Goal: Information Seeking & Learning: Learn about a topic

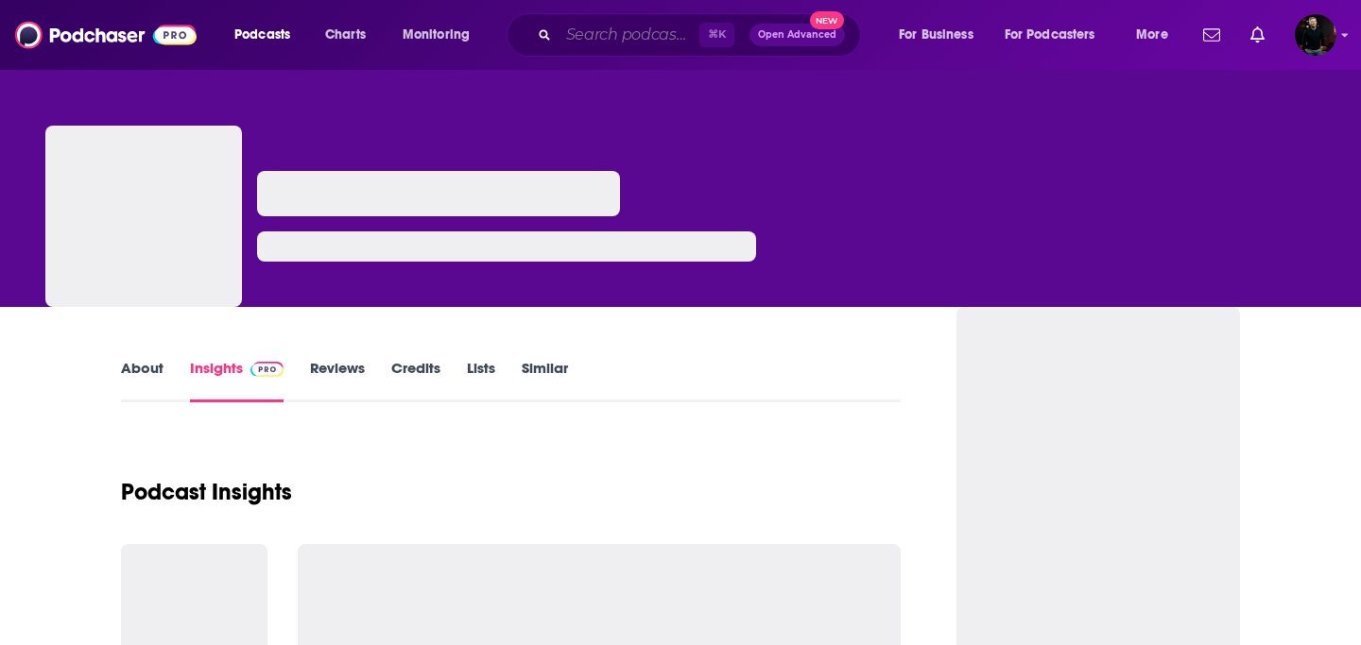
click at [590, 37] on input "Search podcasts, credits, & more..." at bounding box center [628, 35] width 141 height 30
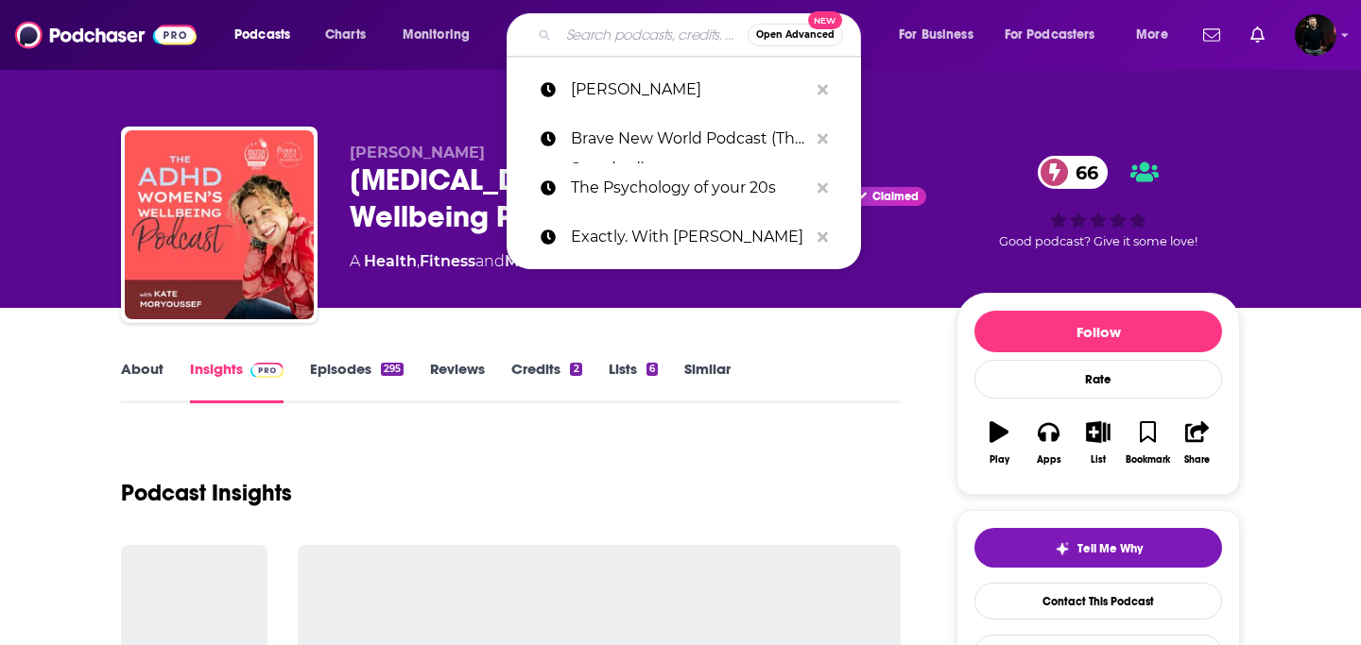
type input "How to Make Friends with [PERSON_NAME]"
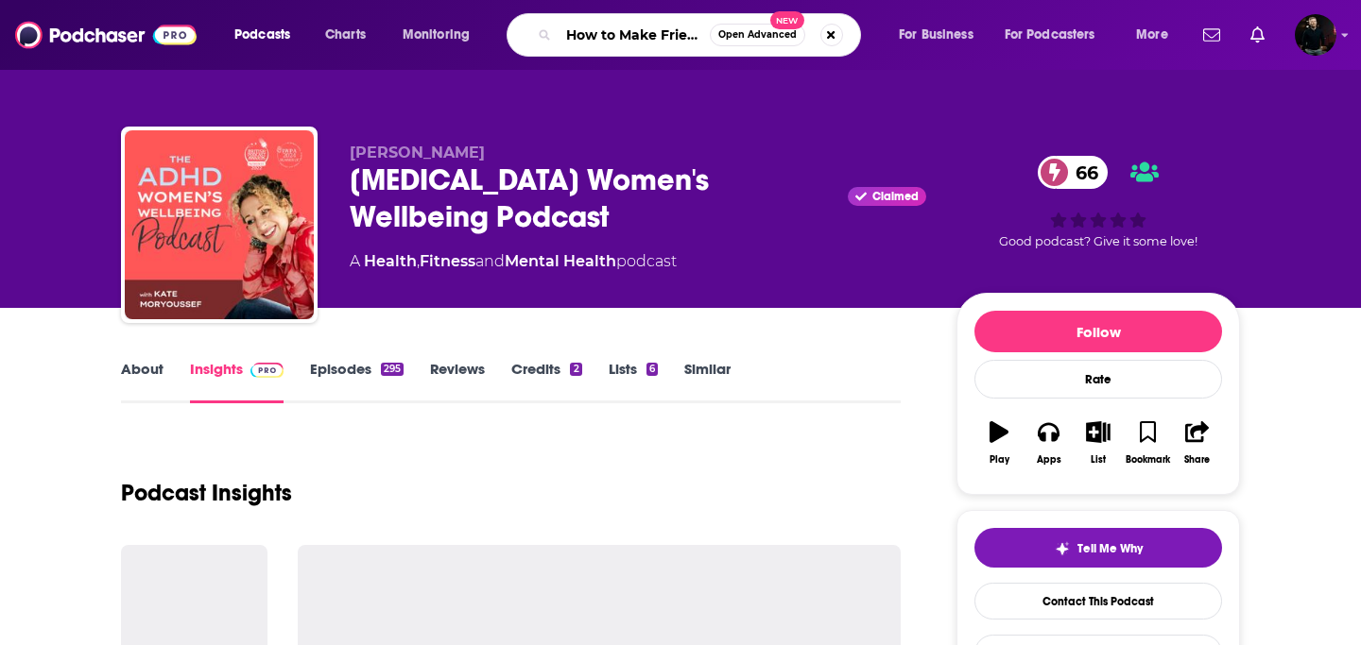
scroll to position [0, 125]
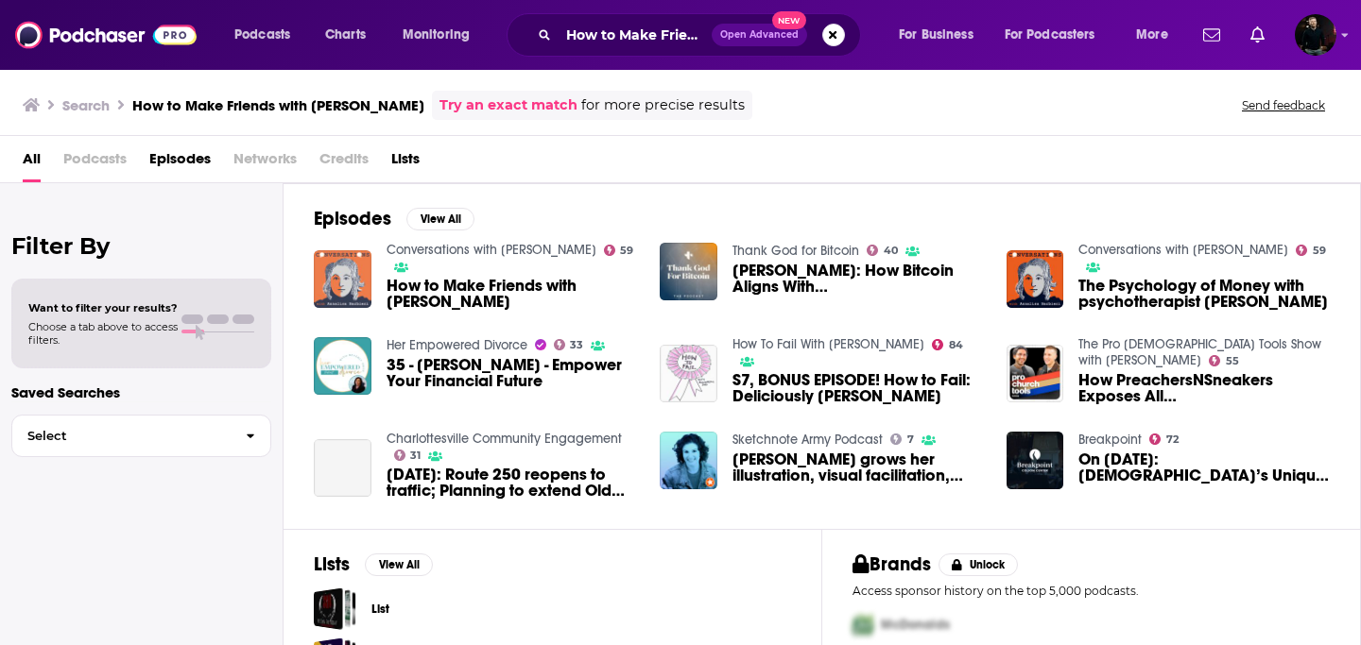
click at [342, 265] on img "How to Make Friends with Chris Mills" at bounding box center [343, 279] width 58 height 58
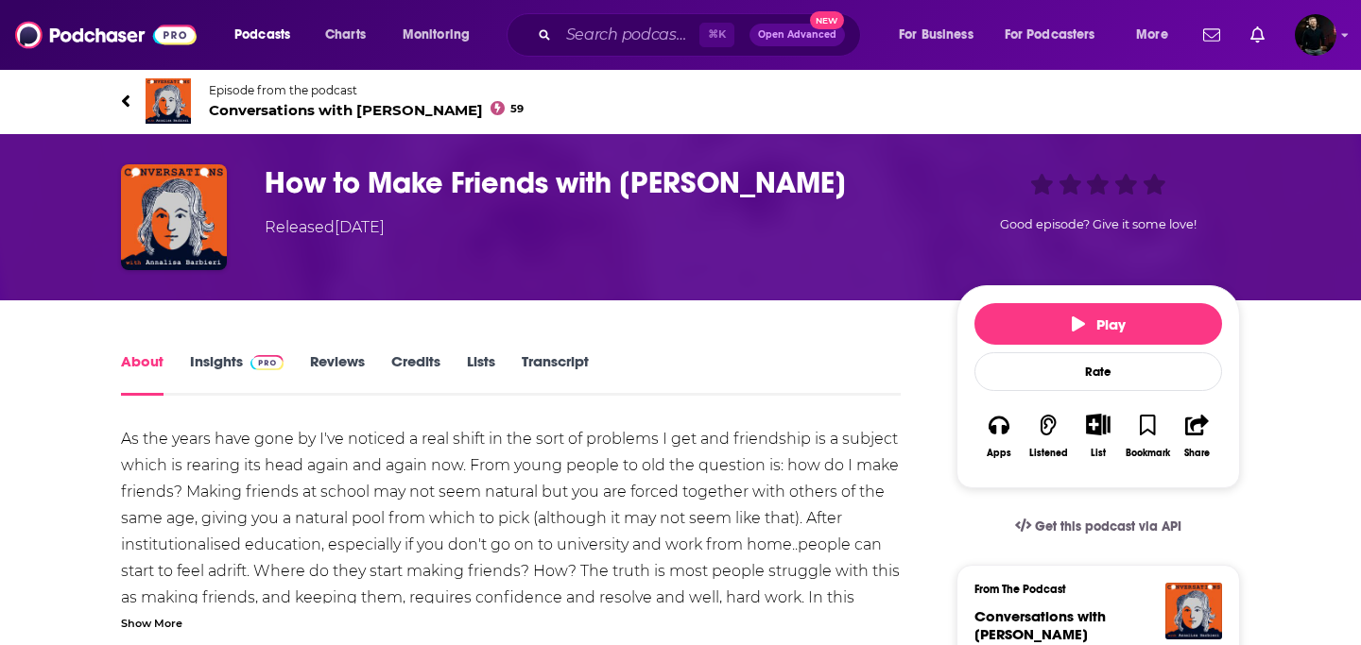
click at [228, 366] on link "Insights" at bounding box center [237, 373] width 94 height 43
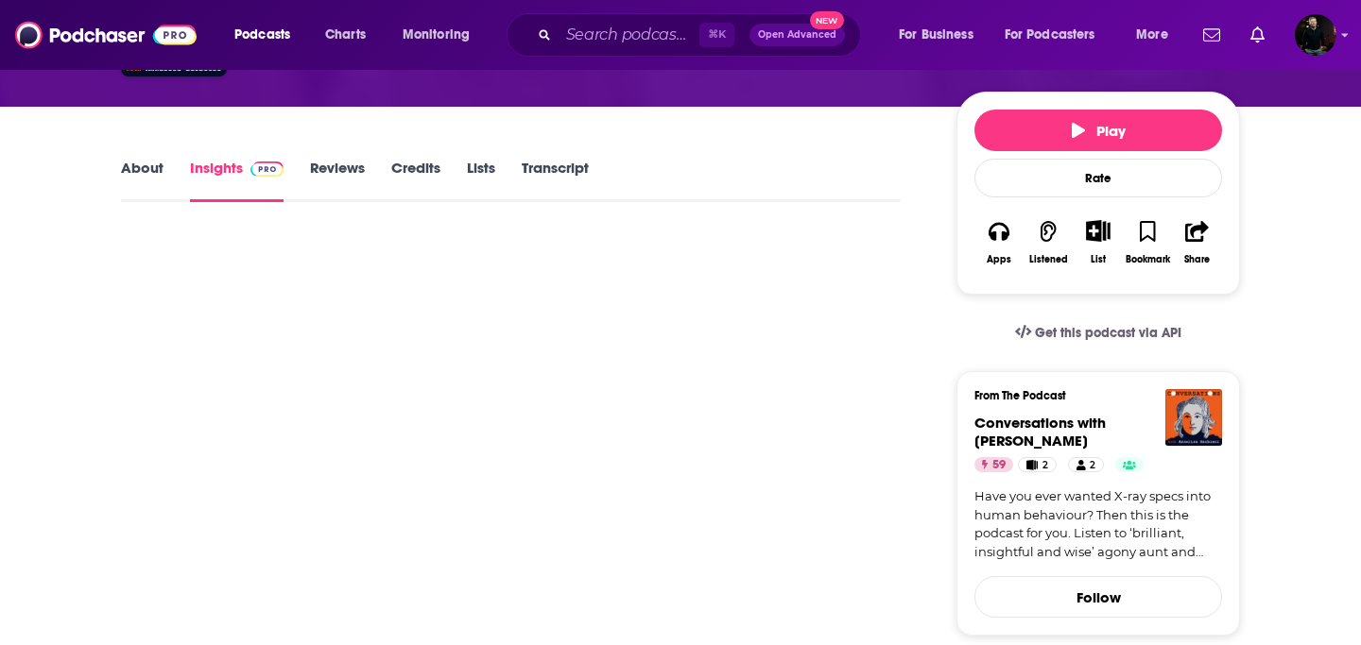
scroll to position [196, 0]
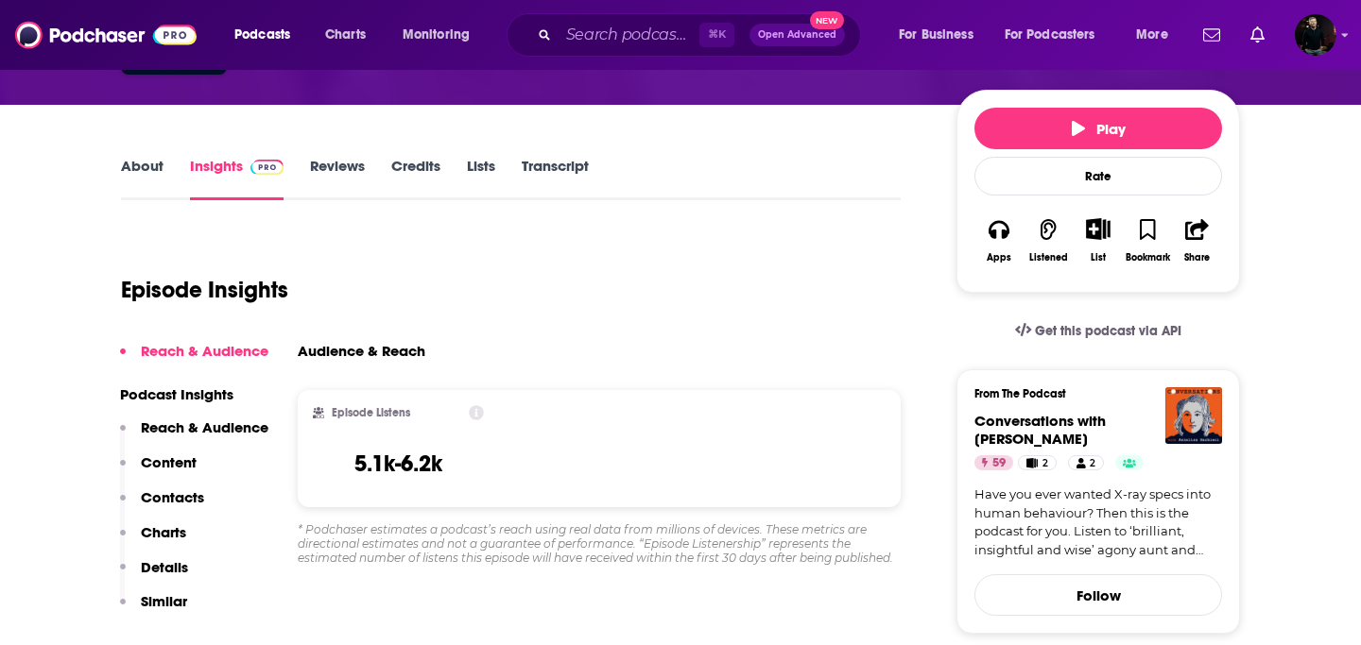
click at [135, 165] on link "About" at bounding box center [142, 178] width 43 height 43
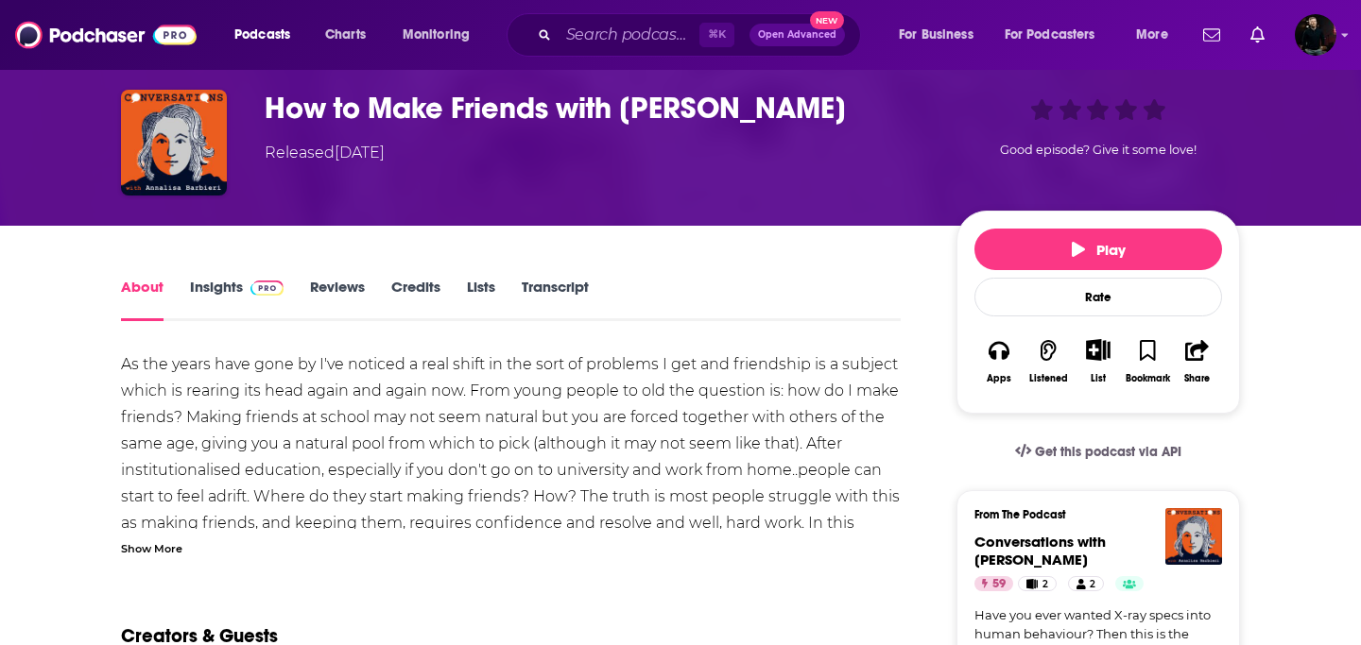
scroll to position [79, 0]
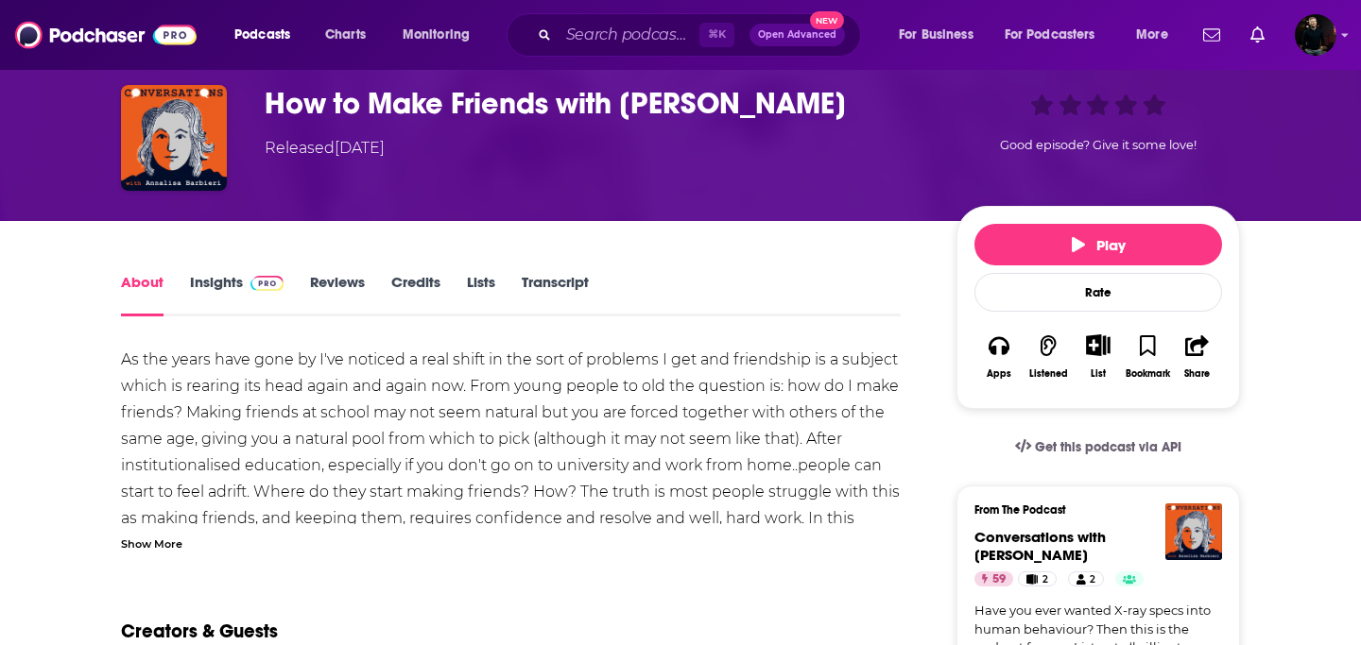
click at [225, 279] on link "Insights" at bounding box center [237, 294] width 94 height 43
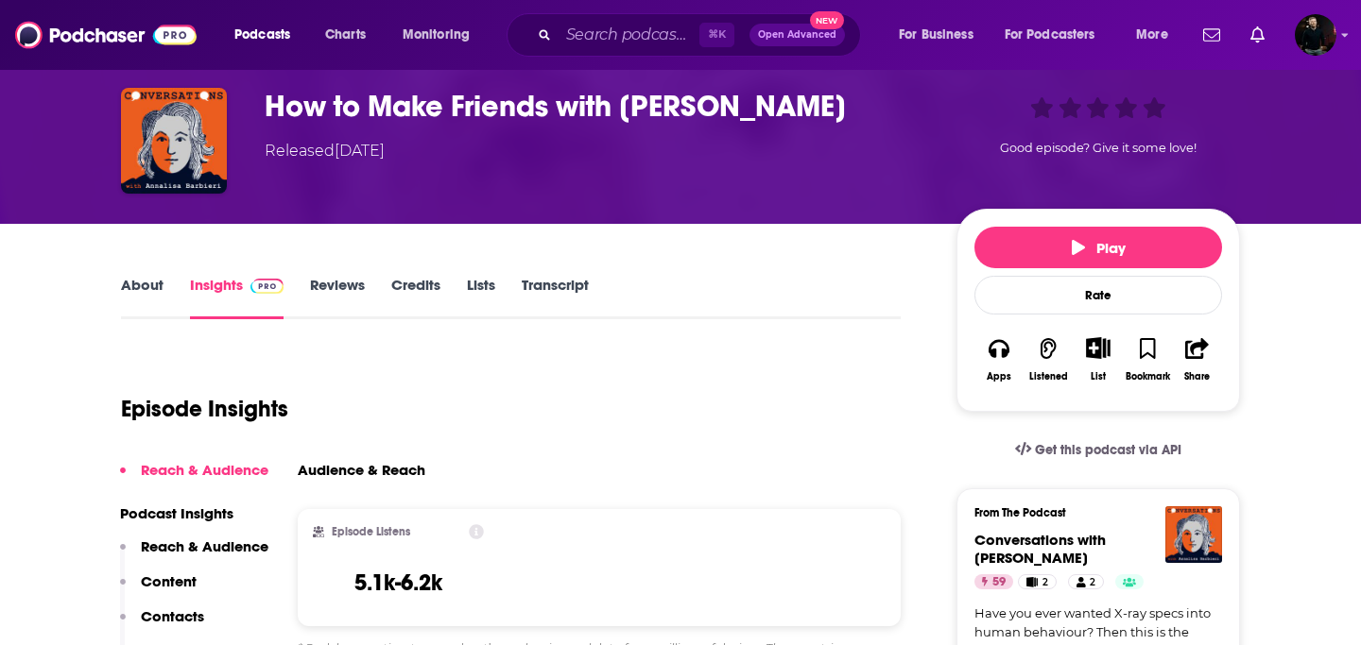
scroll to position [82, 0]
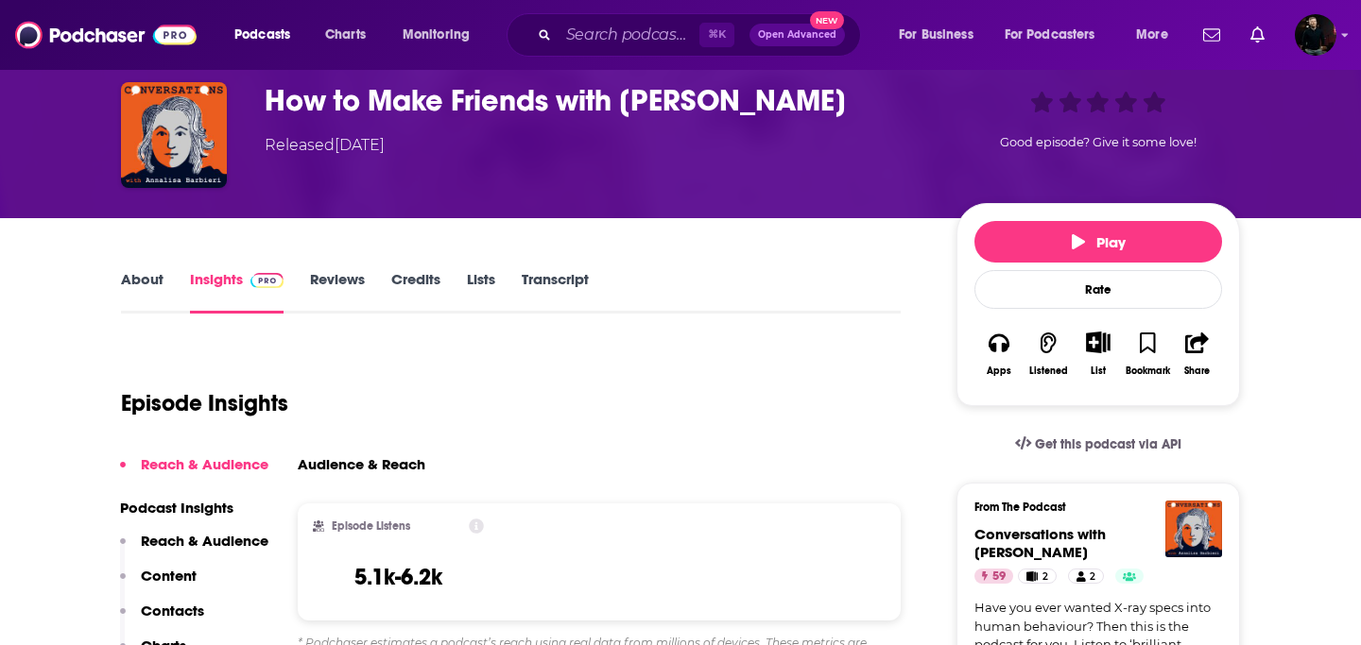
click at [332, 278] on link "Reviews" at bounding box center [337, 291] width 55 height 43
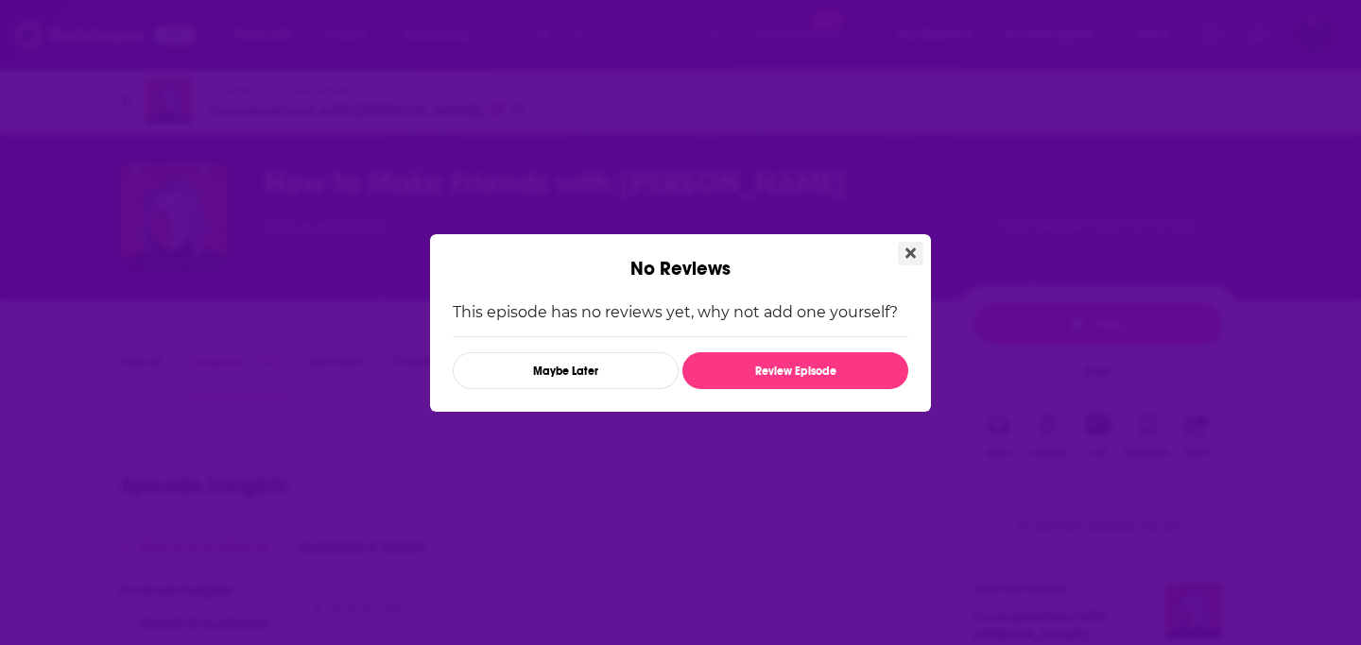
click at [910, 247] on icon "Close" at bounding box center [910, 253] width 10 height 15
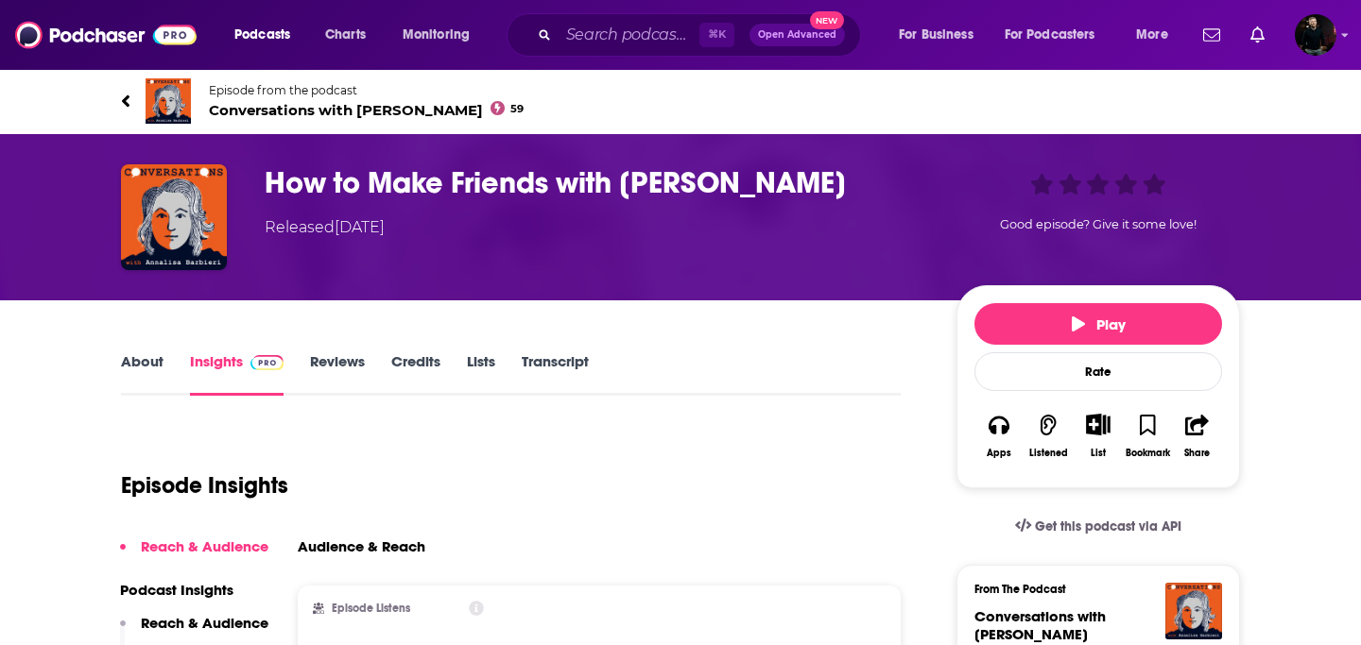
click at [429, 365] on link "Credits" at bounding box center [415, 373] width 49 height 43
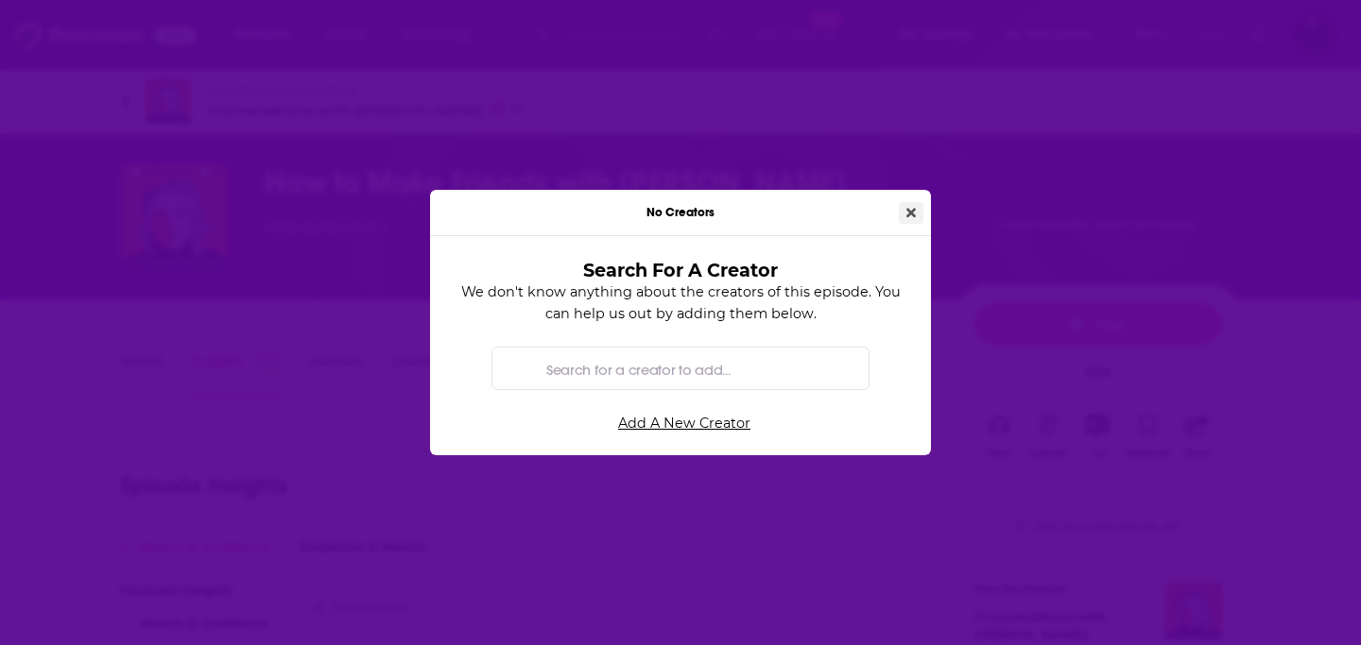
click at [917, 213] on button "Close" at bounding box center [911, 213] width 25 height 22
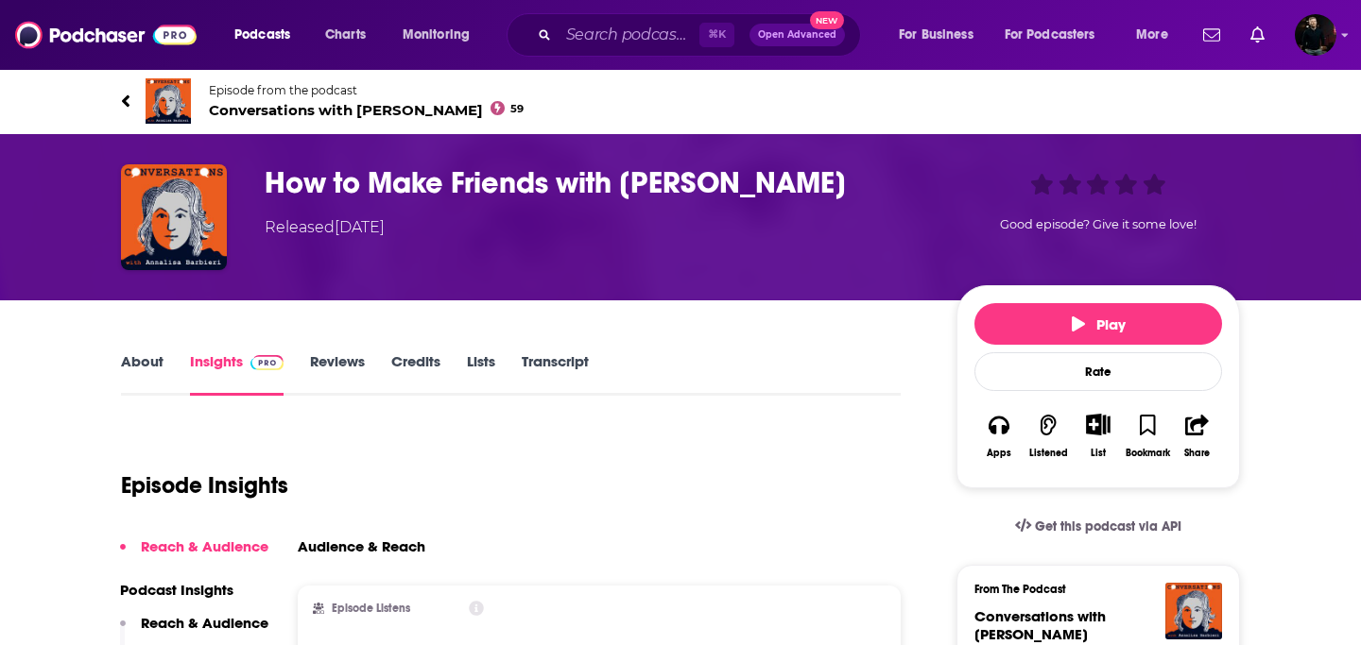
click at [146, 355] on link "About" at bounding box center [142, 373] width 43 height 43
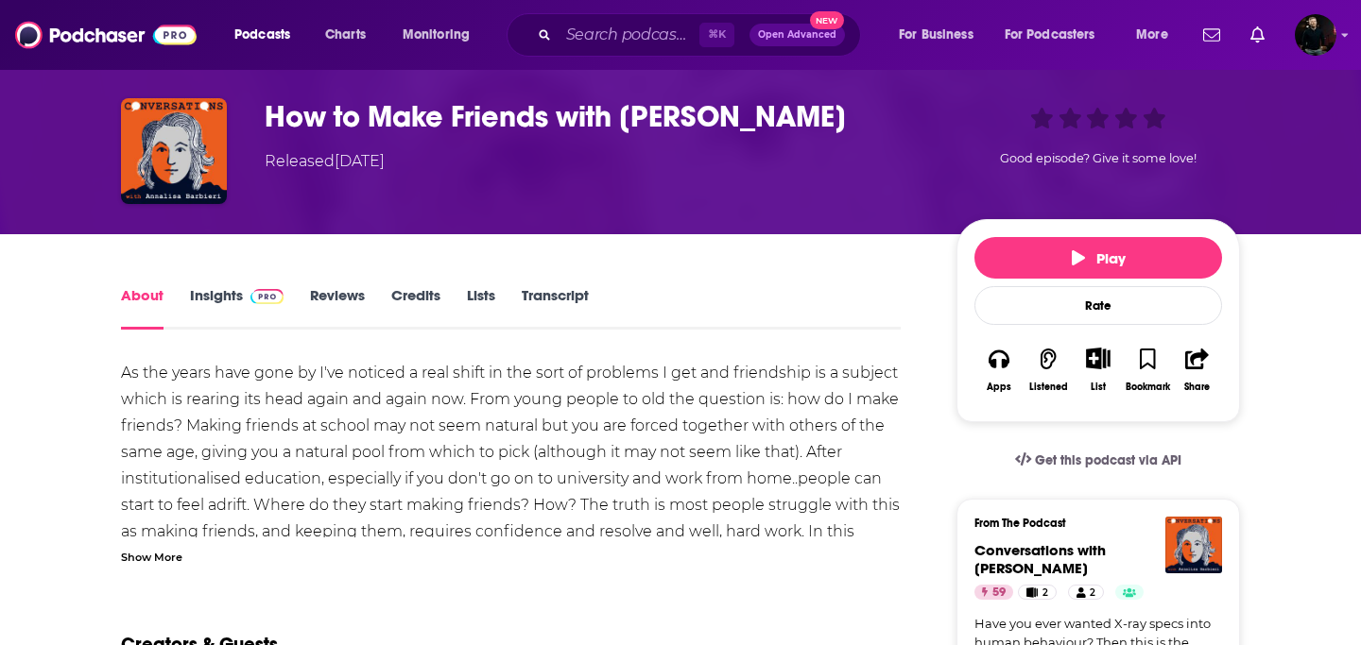
scroll to position [65, 0]
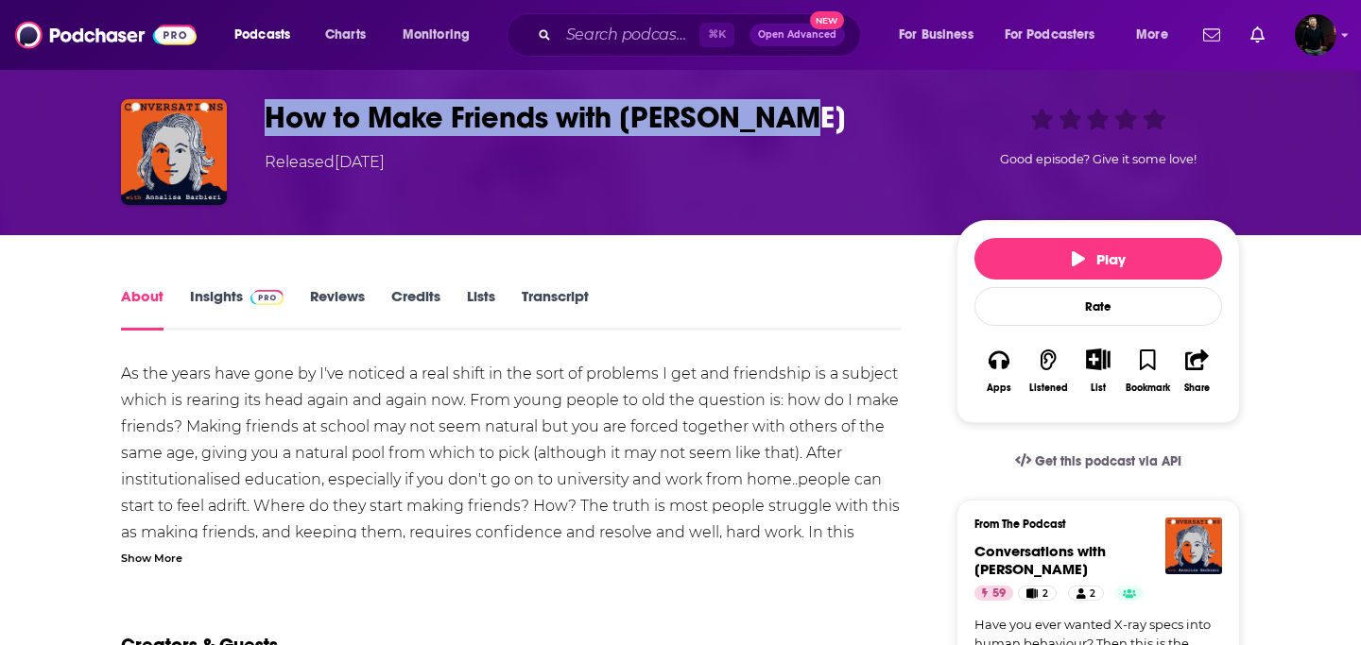
drag, startPoint x: 790, startPoint y: 123, endPoint x: 226, endPoint y: 124, distance: 564.2
click at [226, 124] on div "How to Make Friends with [PERSON_NAME] Released [DATE] Good episode? Give it so…" at bounding box center [680, 152] width 1119 height 106
copy div "How to Make Friends with [PERSON_NAME]"
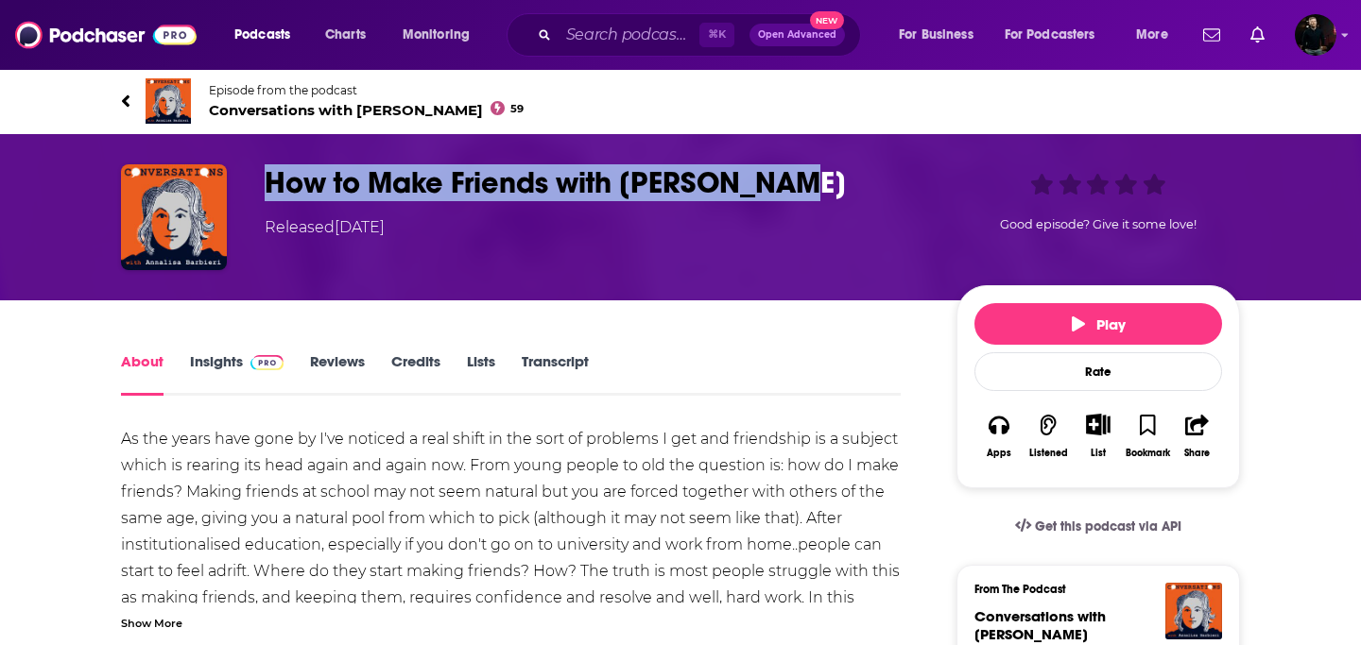
click at [232, 362] on link "Insights" at bounding box center [237, 373] width 94 height 43
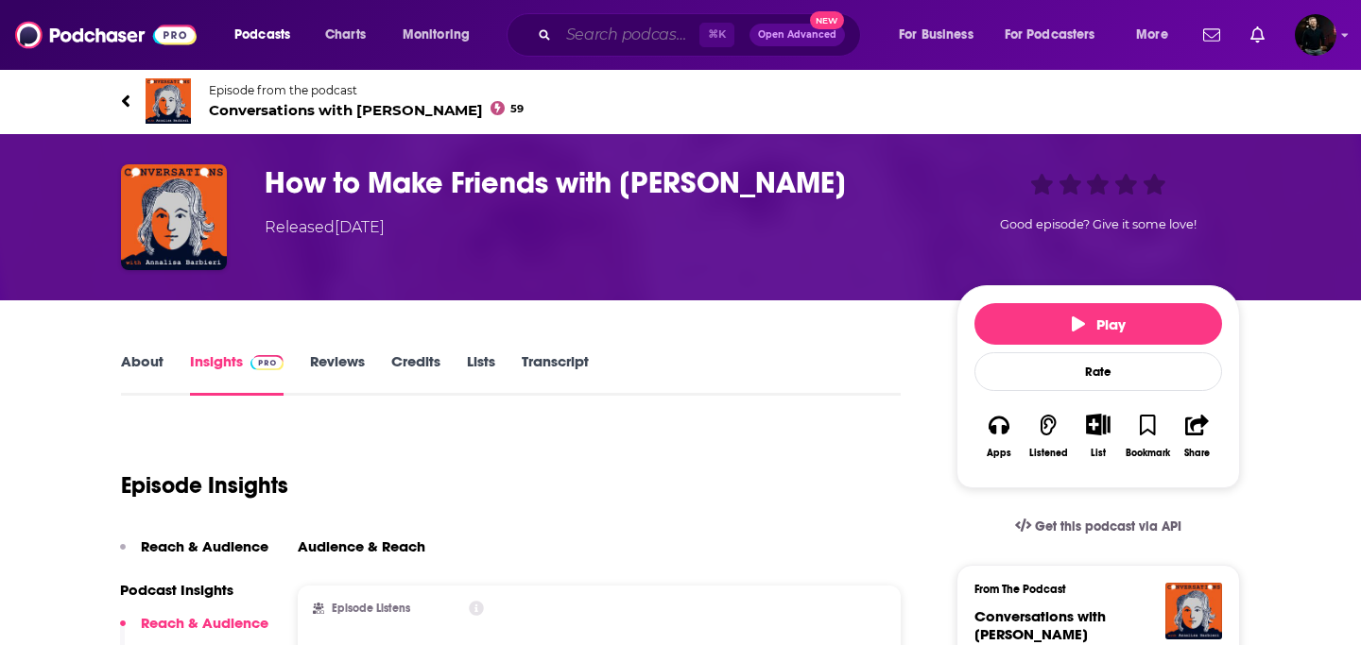
click at [633, 29] on input "Search podcasts, credits, & more..." at bounding box center [628, 35] width 141 height 30
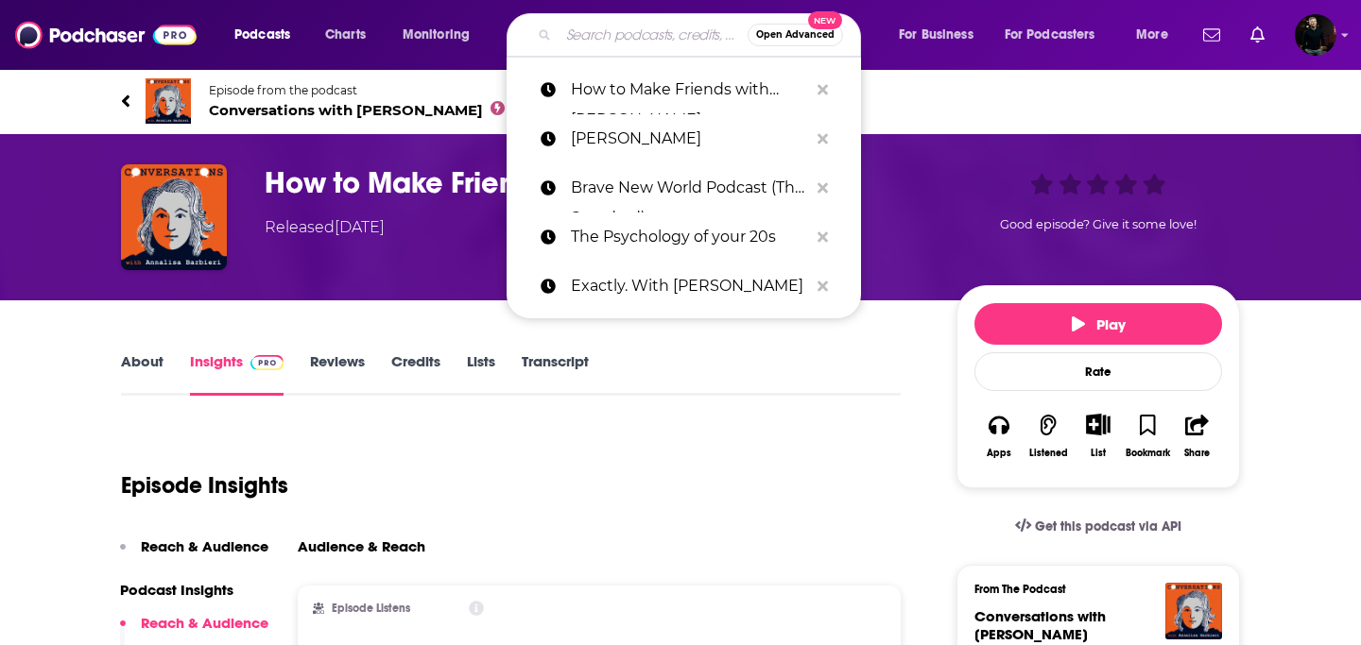
paste input "Go Love Yourself: The Finale"
type input "Go Love Yourself: The Finale"
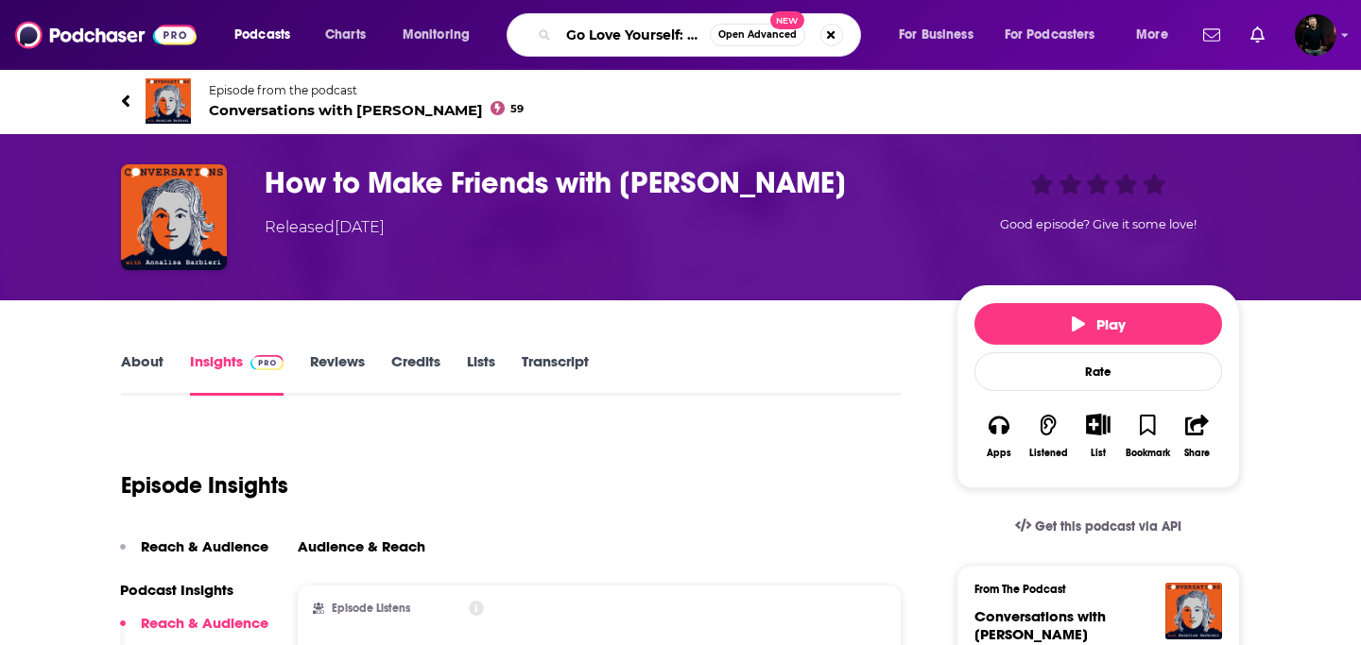
scroll to position [0, 63]
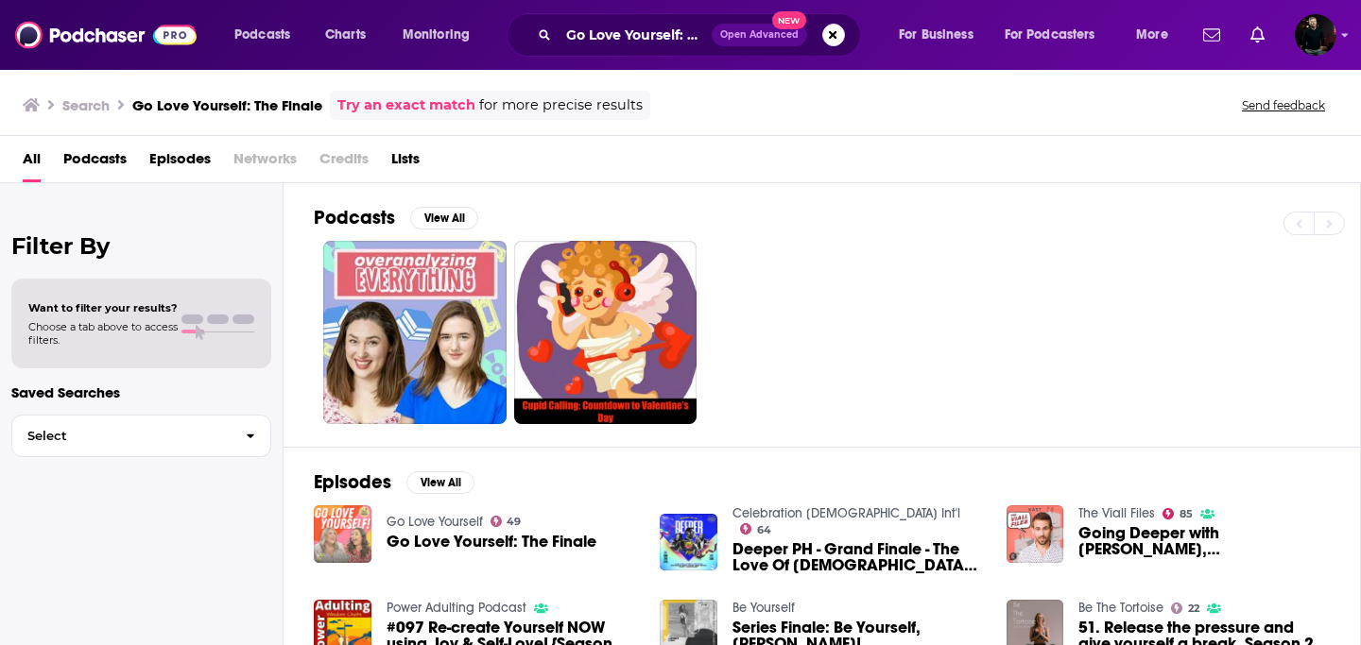
click at [339, 515] on img "Go Love Yourself: The Finale" at bounding box center [343, 535] width 58 height 58
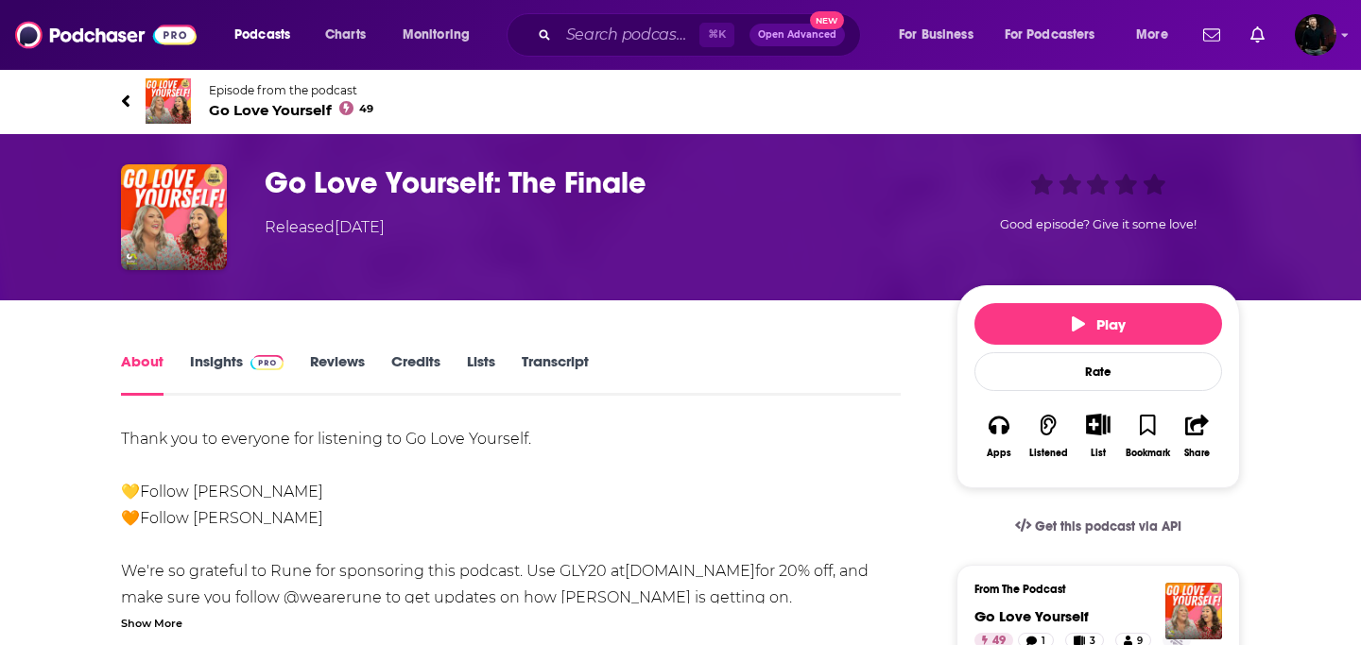
click at [215, 369] on link "Insights" at bounding box center [237, 373] width 94 height 43
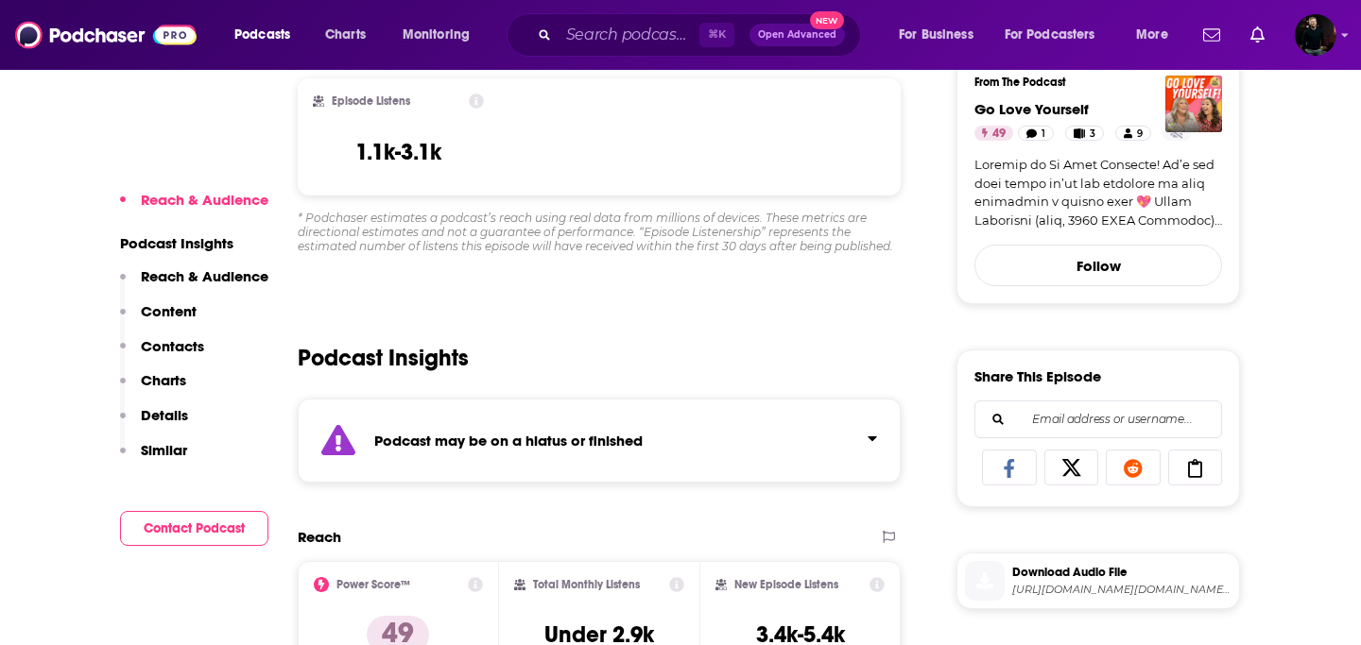
scroll to position [510, 0]
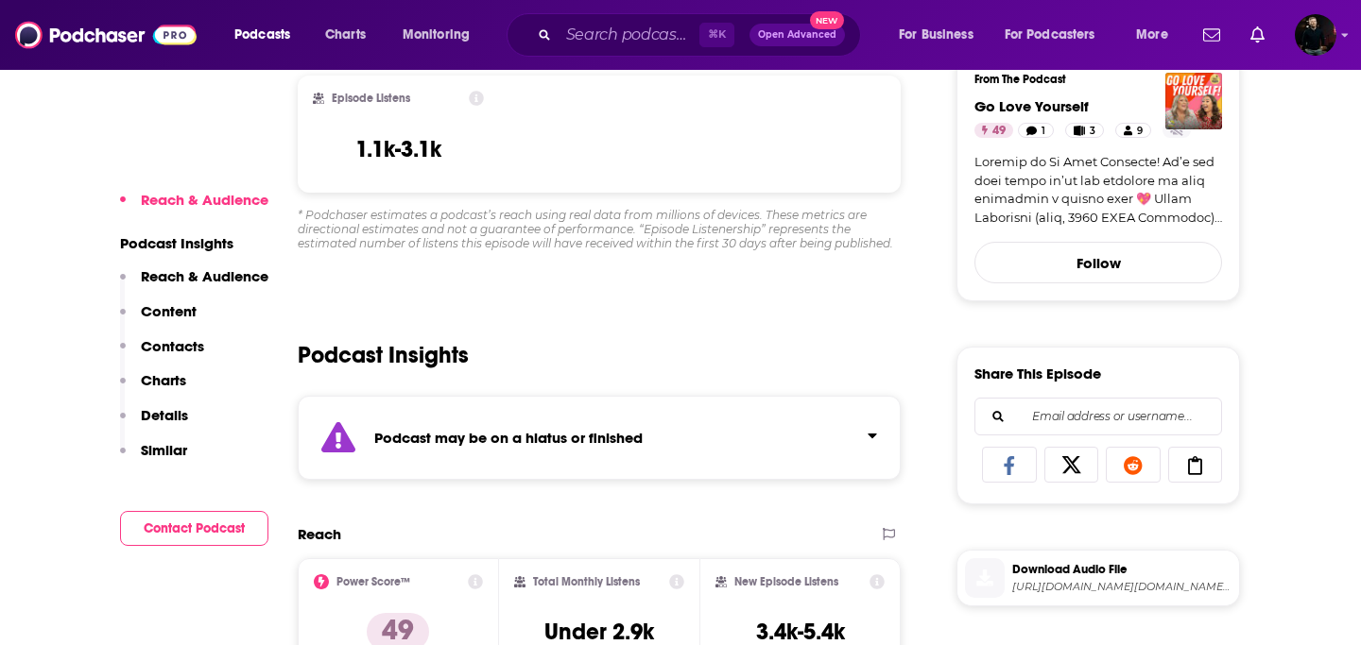
click at [876, 431] on icon "Click to expand status details" at bounding box center [871, 435] width 9 height 15
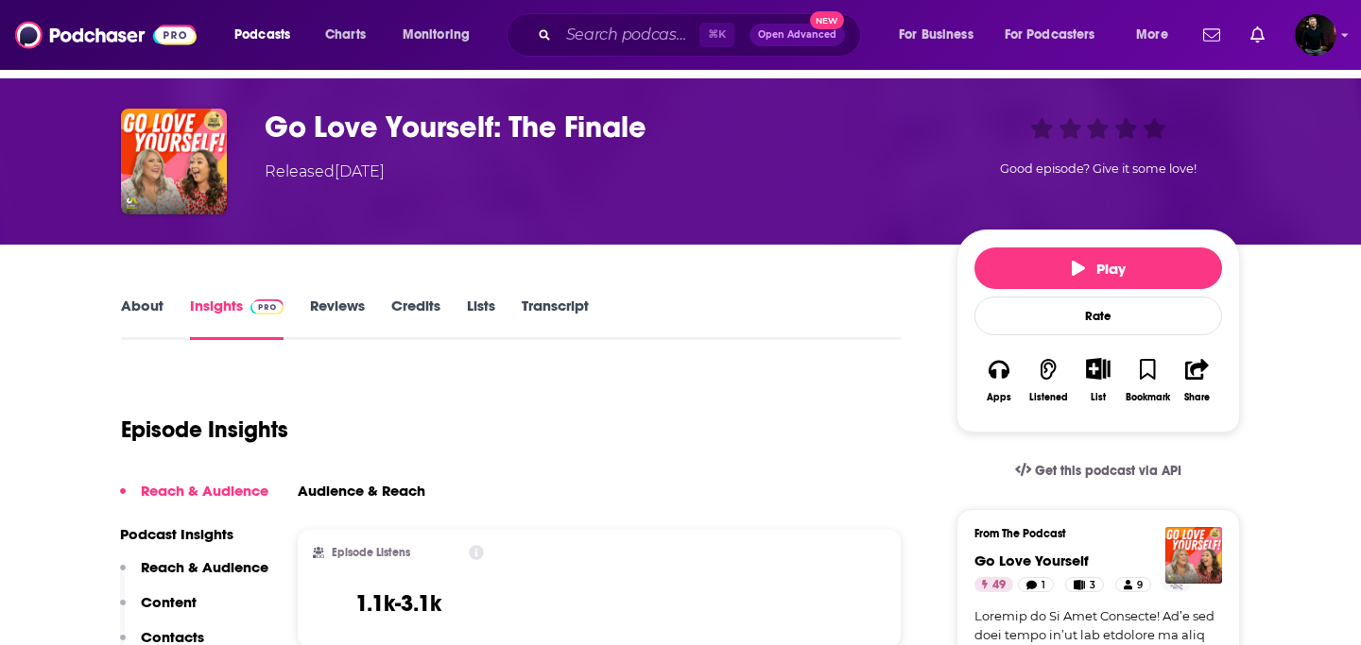
scroll to position [0, 0]
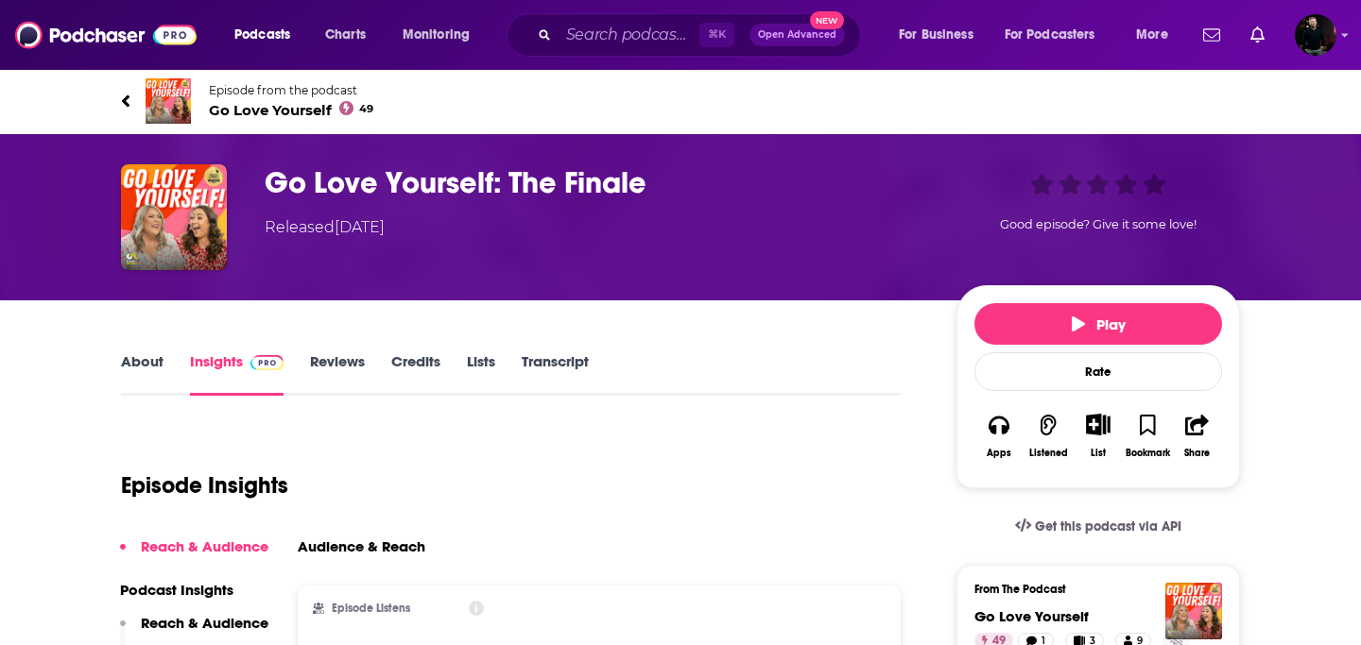
click at [143, 361] on link "About" at bounding box center [142, 373] width 43 height 43
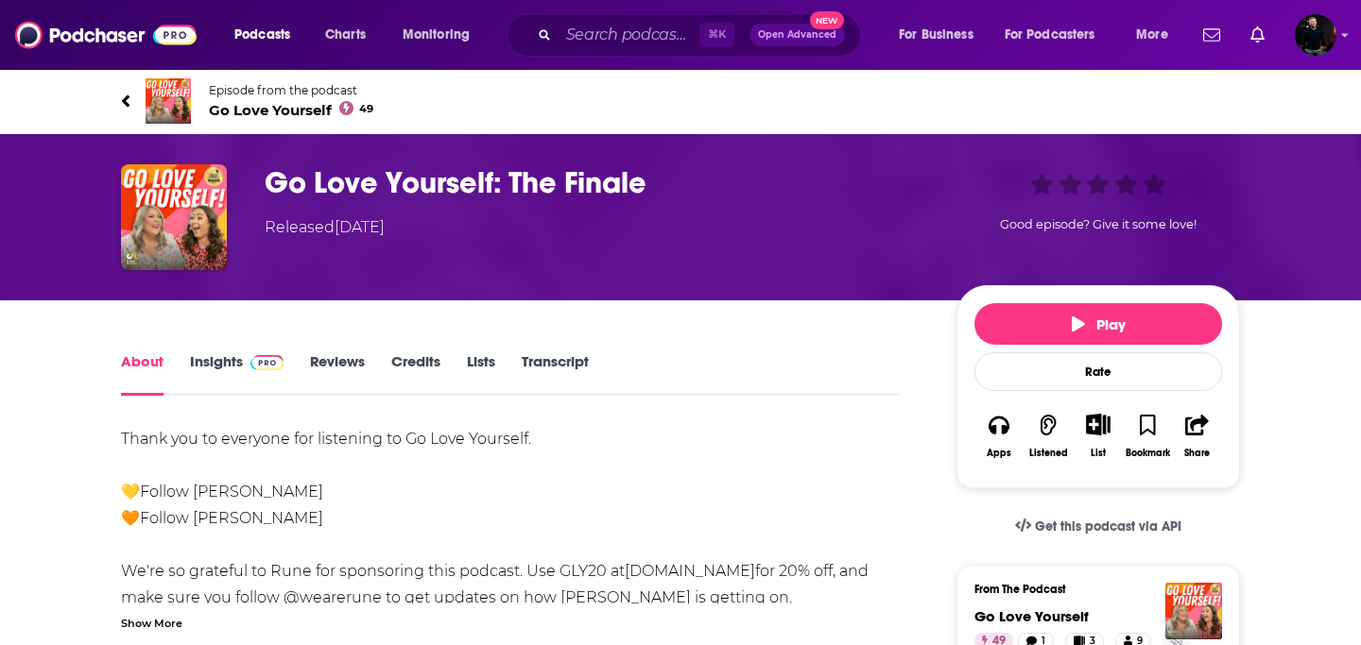
click at [143, 361] on link "About" at bounding box center [142, 373] width 43 height 43
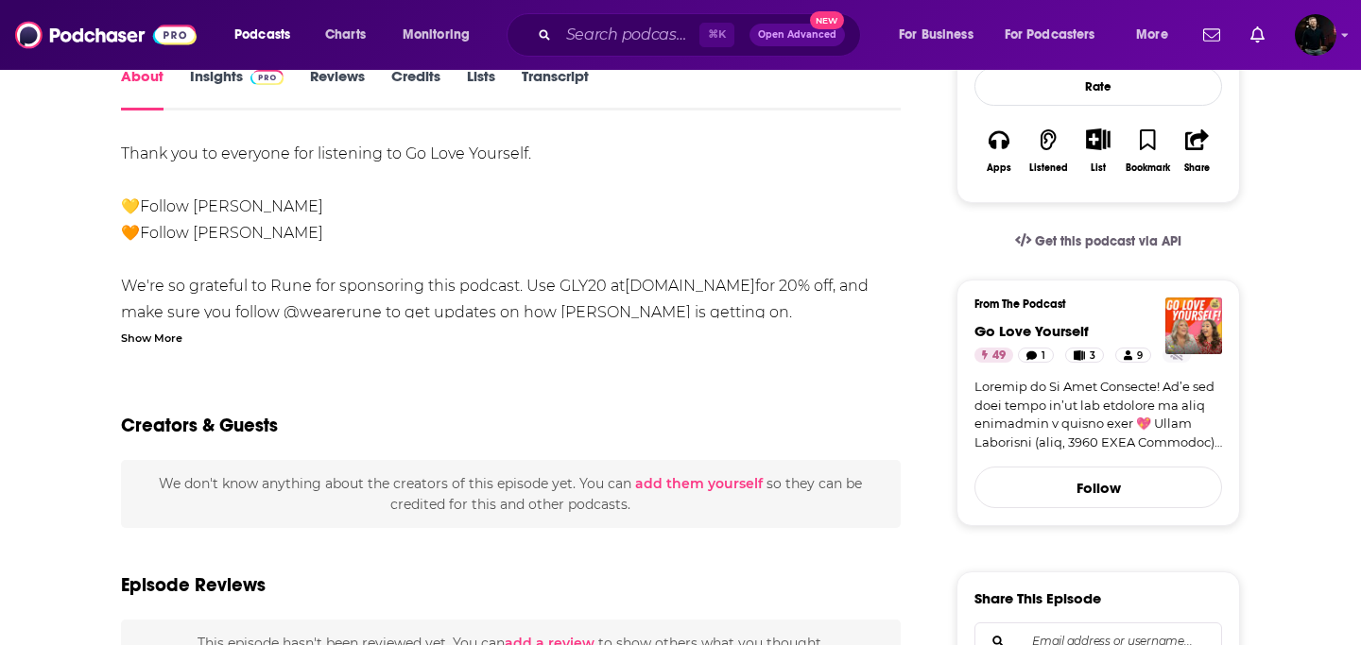
scroll to position [559, 0]
